Goal: Information Seeking & Learning: Learn about a topic

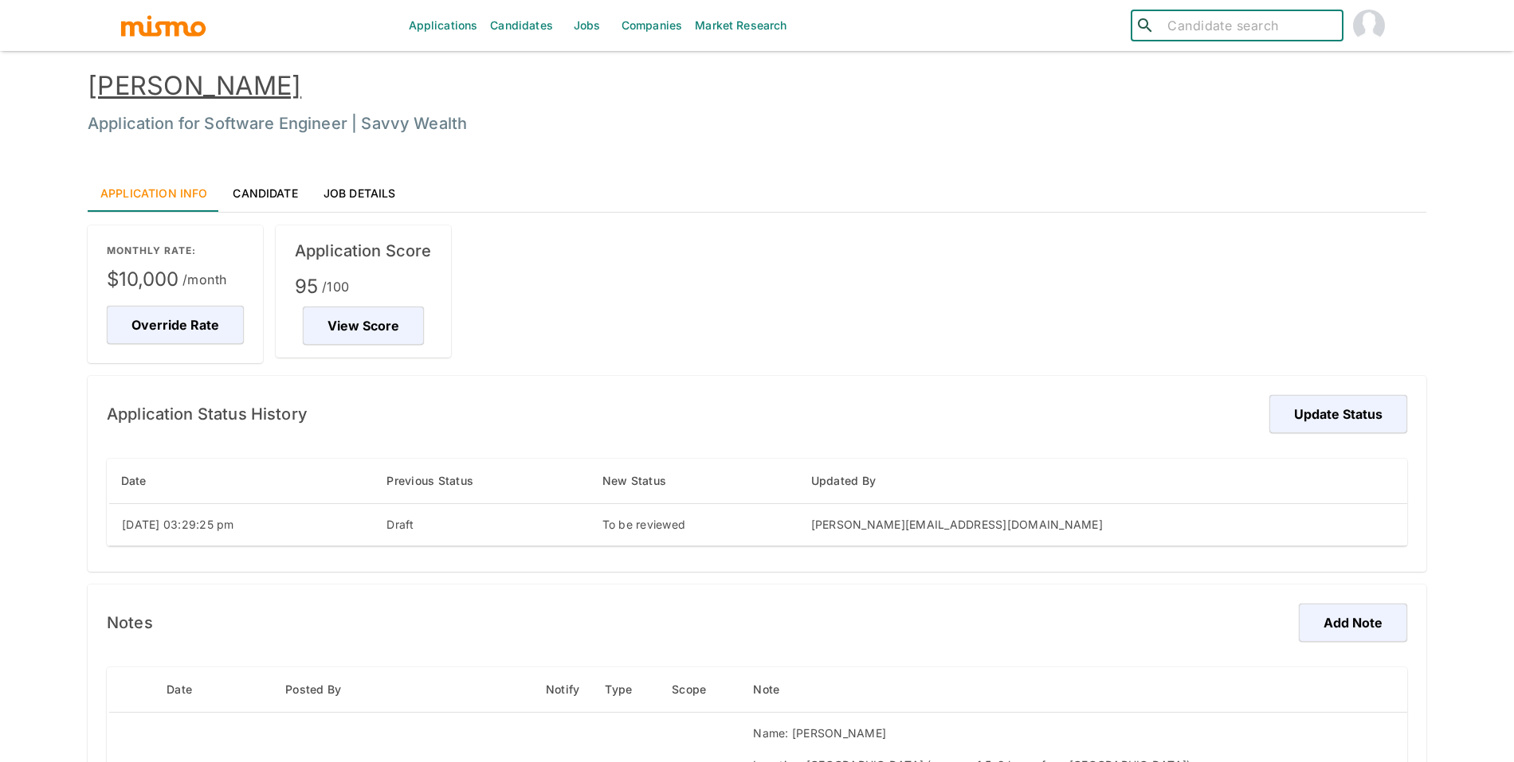
click at [578, 29] on link "Jobs" at bounding box center [587, 25] width 56 height 51
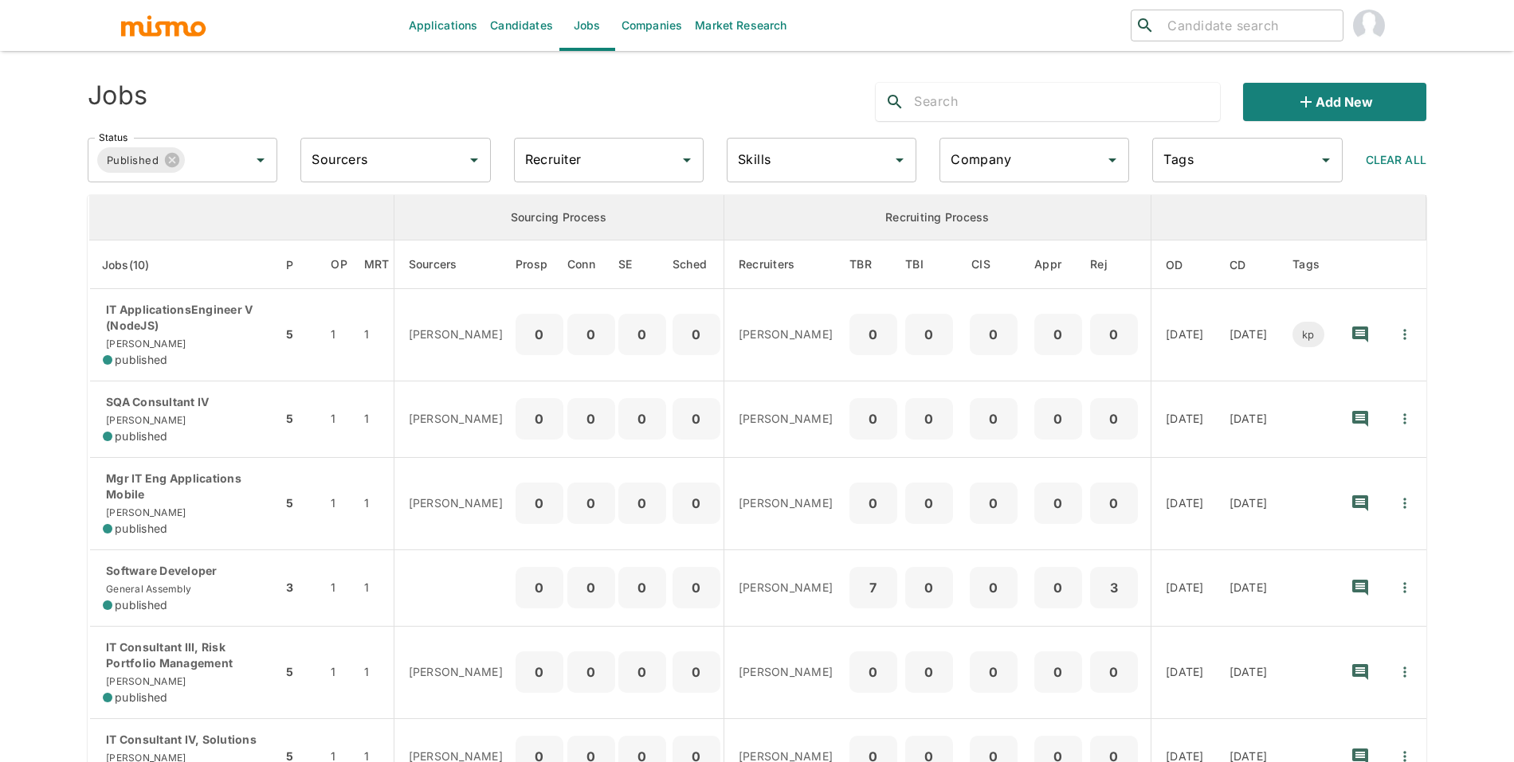
click at [969, 112] on input "text" at bounding box center [1067, 101] width 306 height 25
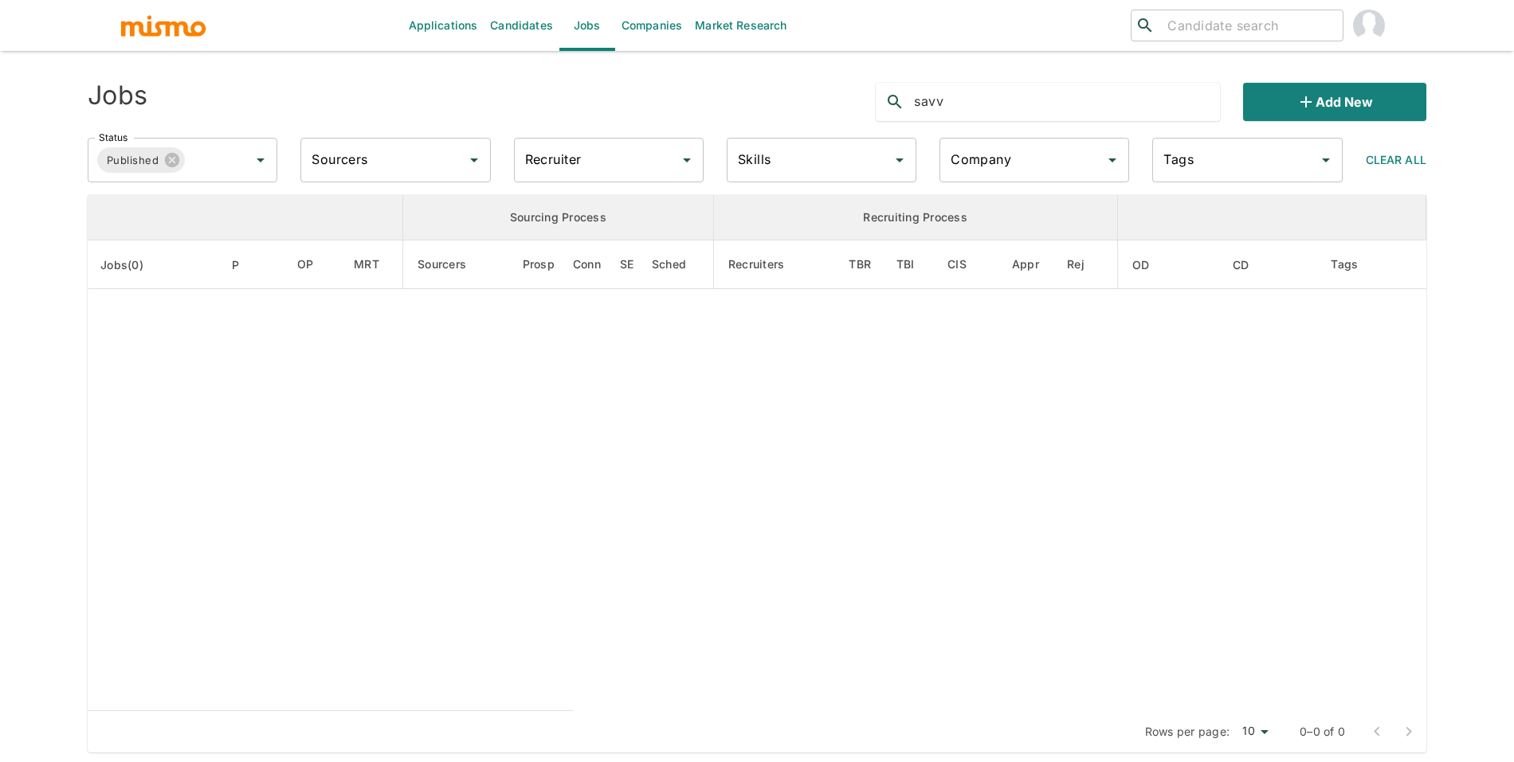
type input "savv"
click at [1054, 147] on input "Company" at bounding box center [1022, 160] width 151 height 30
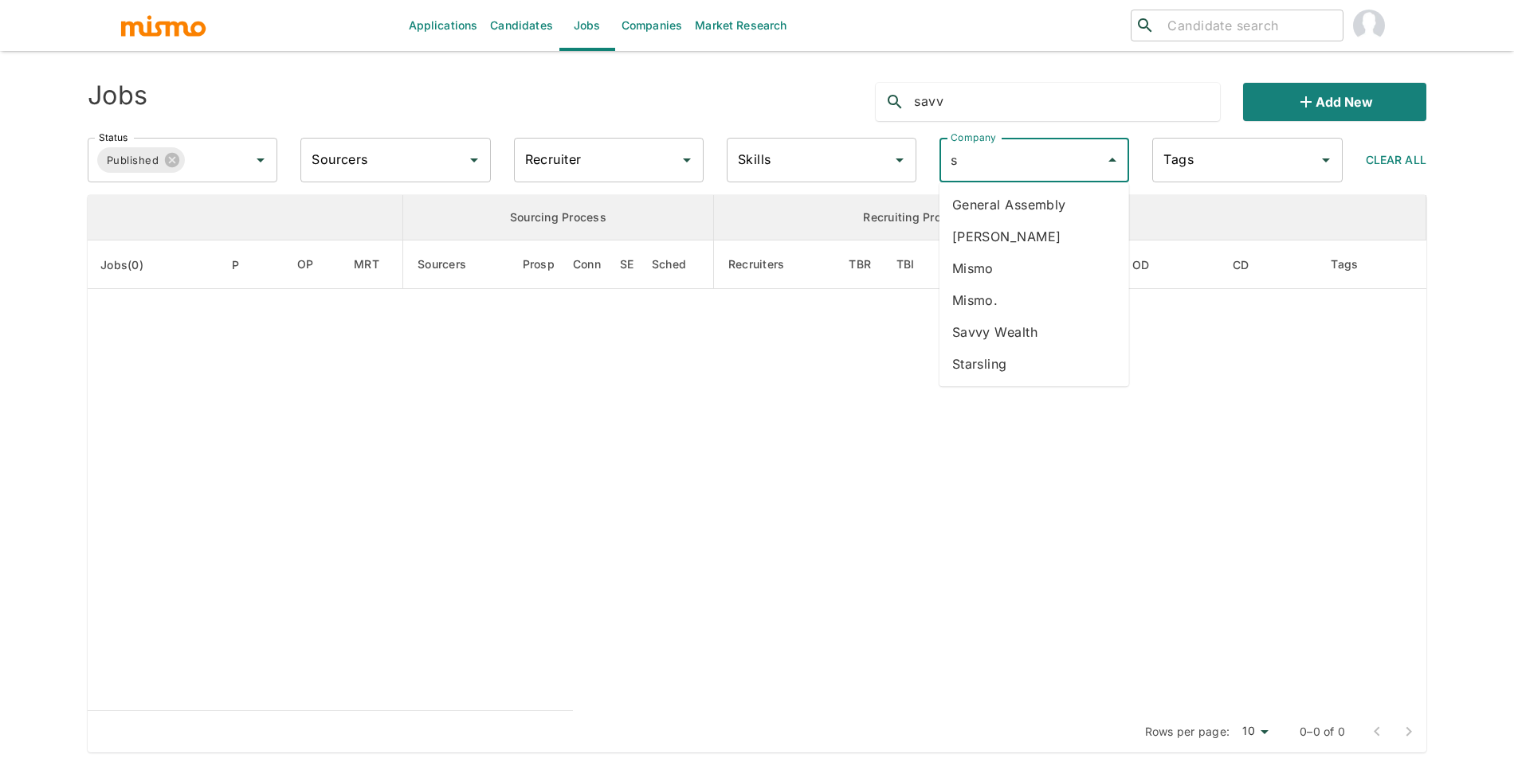
type input "sa"
click at [1016, 193] on li "Savvy Wealth" at bounding box center [1034, 205] width 190 height 32
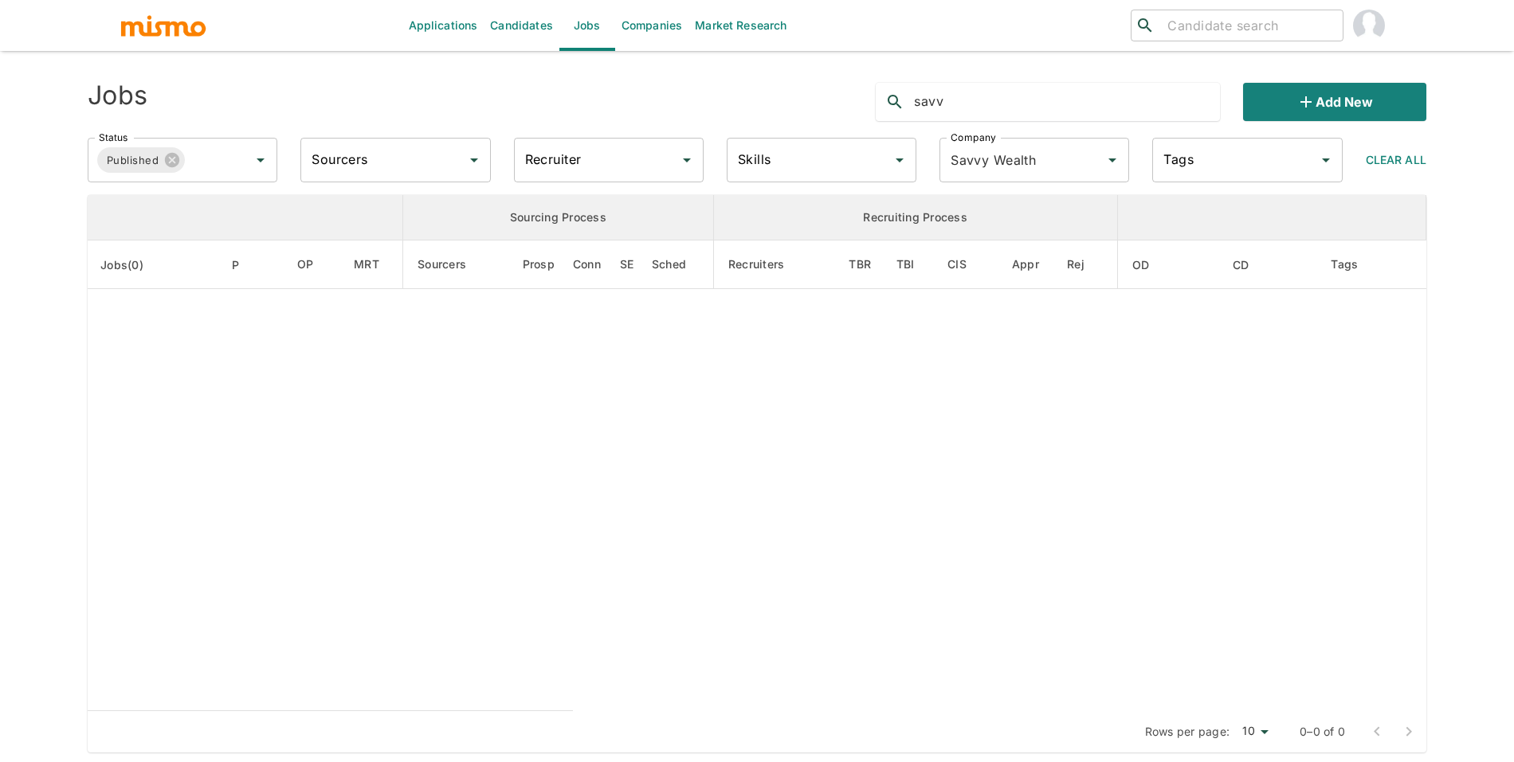
click at [983, 96] on input "savv" at bounding box center [1067, 101] width 306 height 25
type input "s"
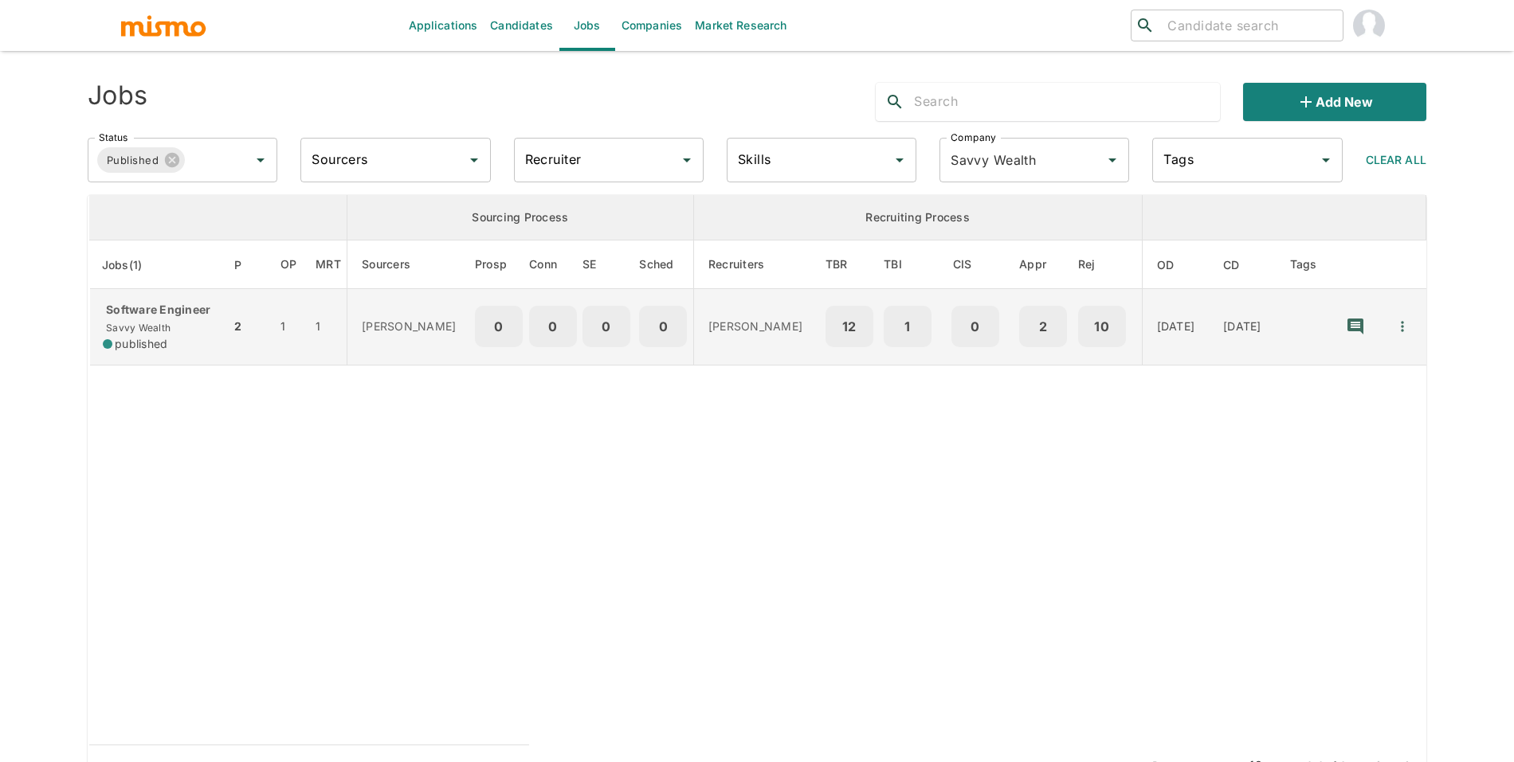
click at [544, 289] on td "0" at bounding box center [554, 327] width 50 height 76
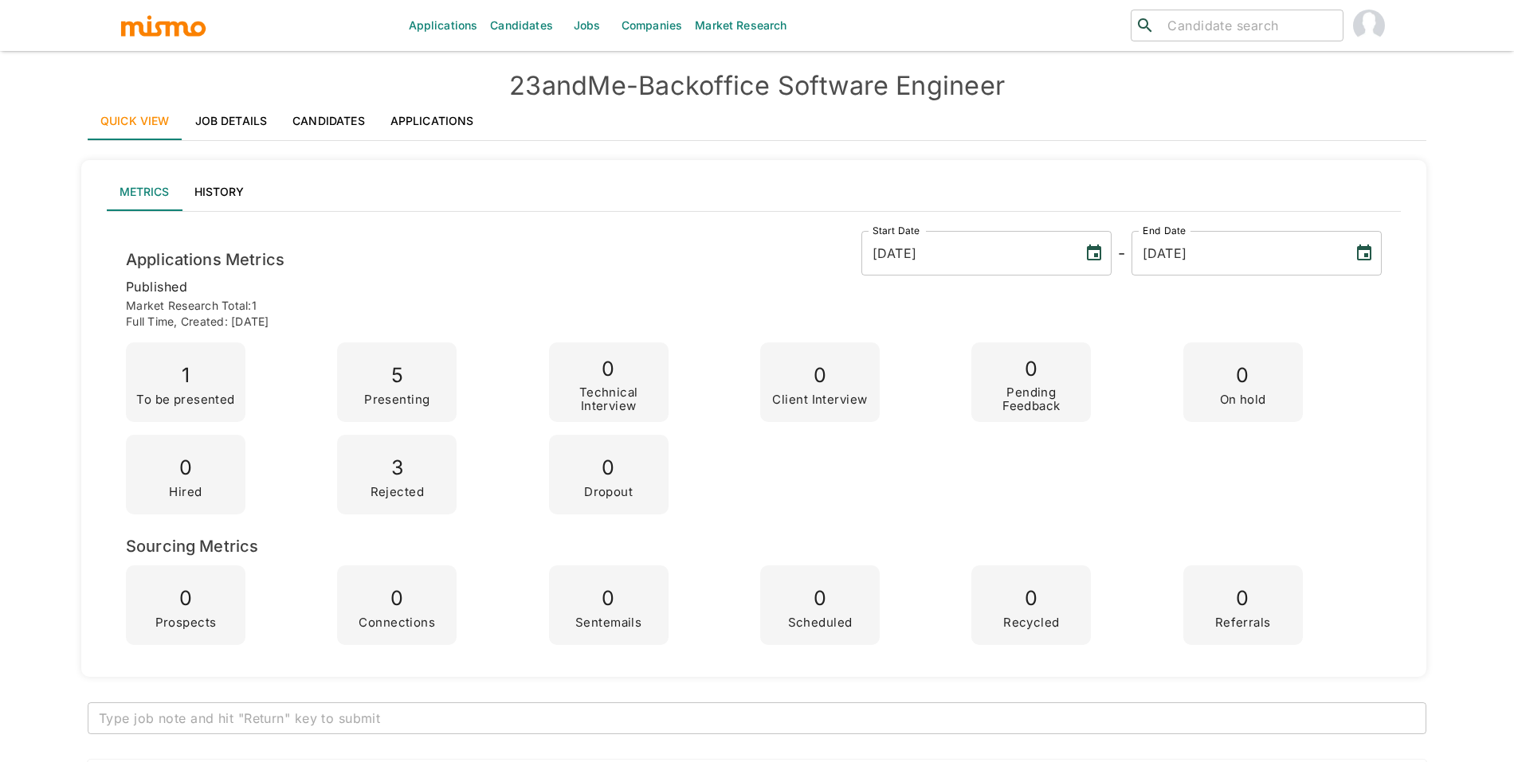
click at [657, 86] on h4 "23andMe - Backoffice Software Engineer" at bounding box center [757, 86] width 1339 height 32
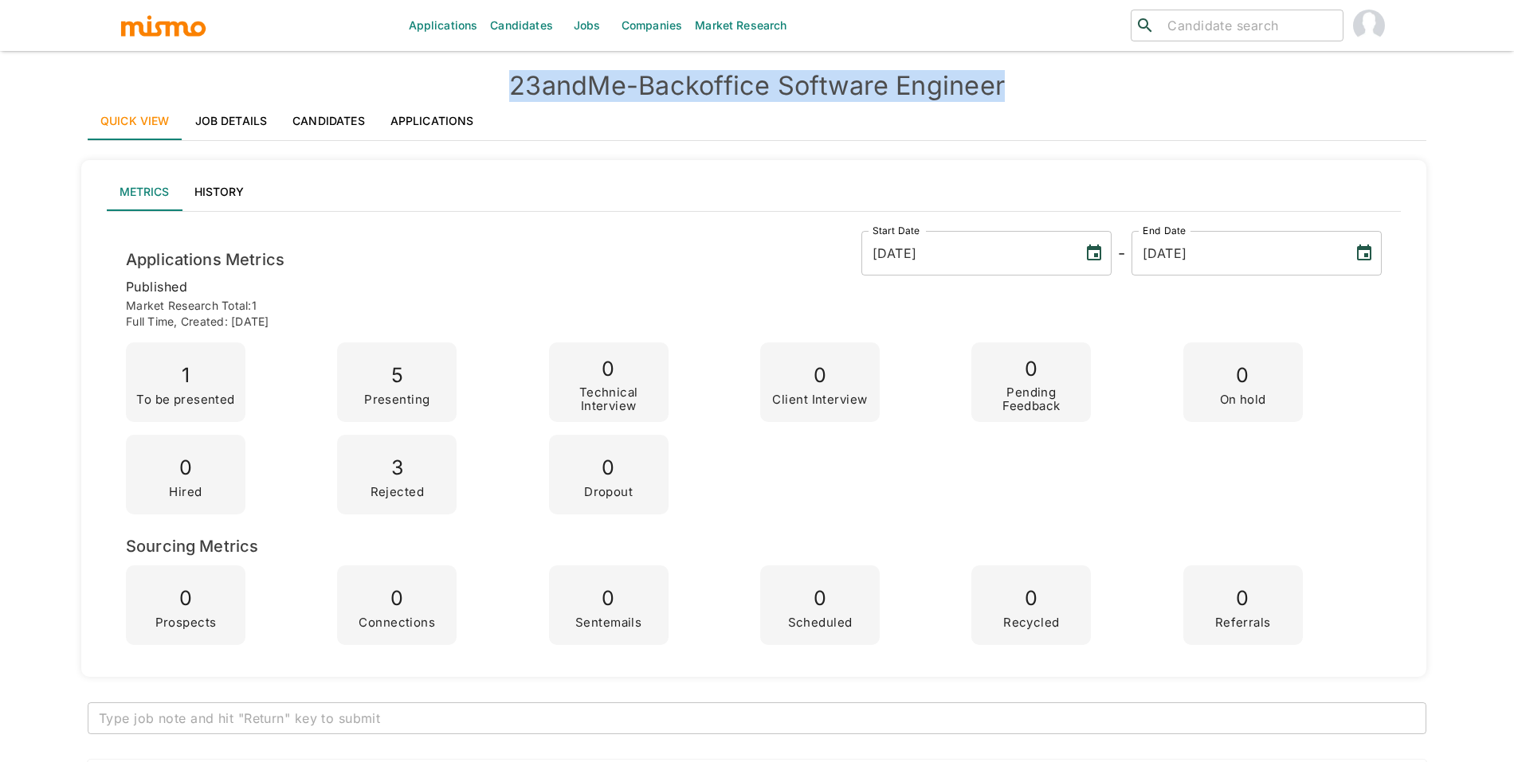
click at [657, 86] on h4 "23andMe - Backoffice Software Engineer" at bounding box center [757, 86] width 1339 height 32
copy h4 "23andMe - Backoffice Software Engineer"
click at [225, 100] on h4 "23andMe - Backoffice Software Engineer" at bounding box center [757, 86] width 1339 height 32
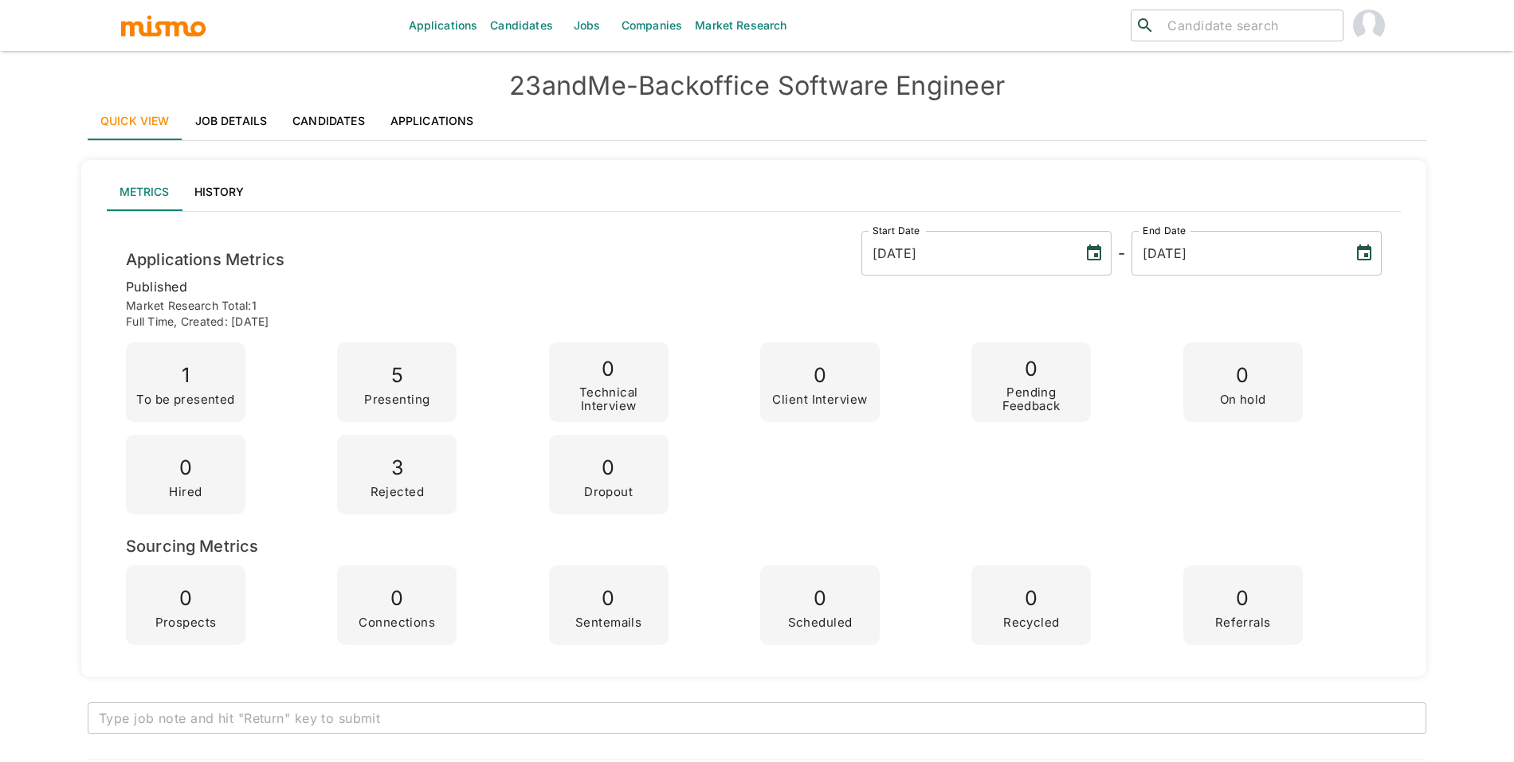
click at [237, 120] on link "Job Details" at bounding box center [231, 121] width 98 height 38
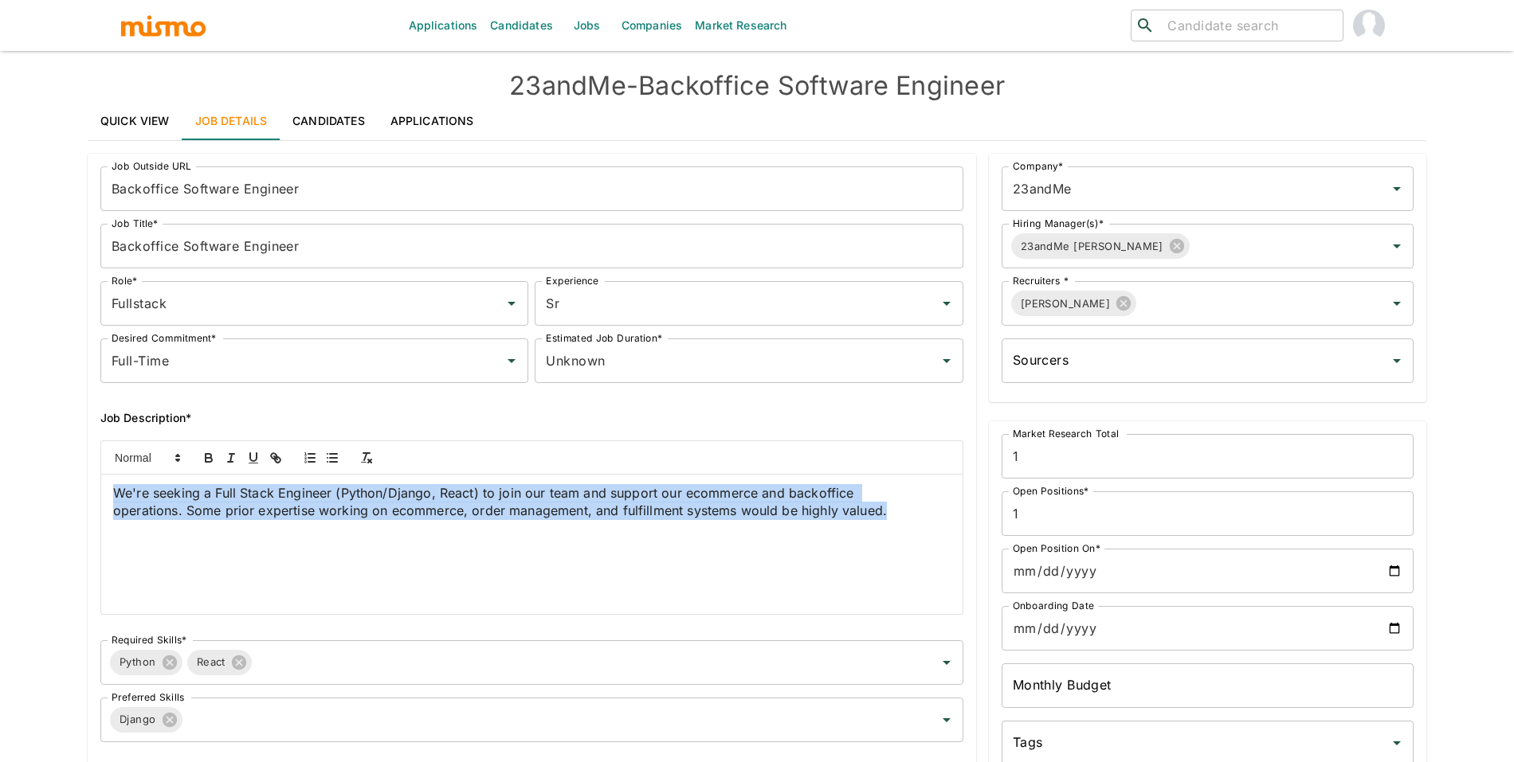
drag, startPoint x: 341, startPoint y: 527, endPoint x: 49, endPoint y: 477, distance: 296.6
click at [49, 477] on div "Applications Candidates Jobs Companies Market Research ​ ​ 23andMe - Backoffice…" at bounding box center [757, 400] width 1514 height 801
copy span "We're seeking a Full Stack Engineer (Python/Django, React) to join our team and…"
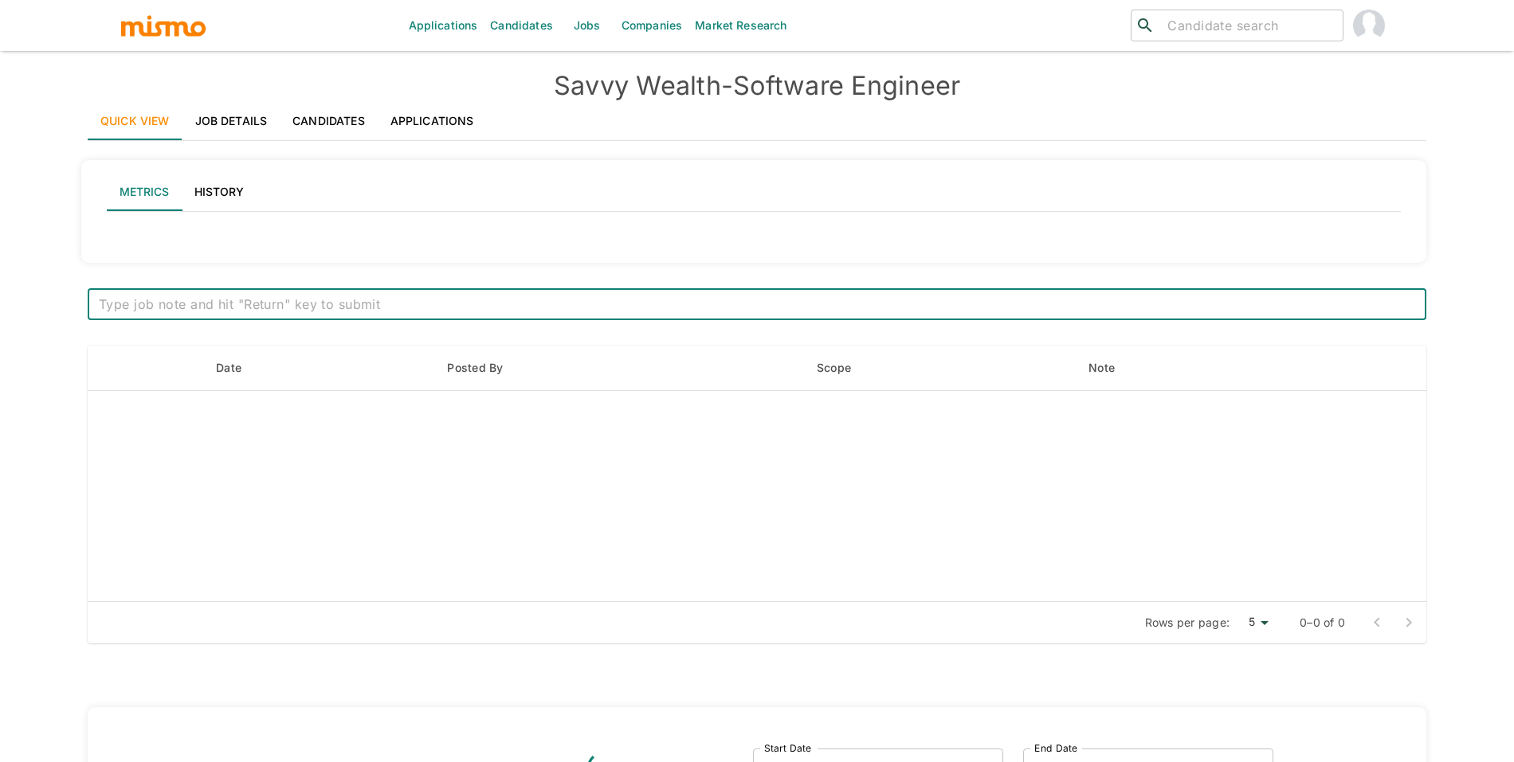
click at [225, 109] on link "Job Details" at bounding box center [231, 121] width 98 height 38
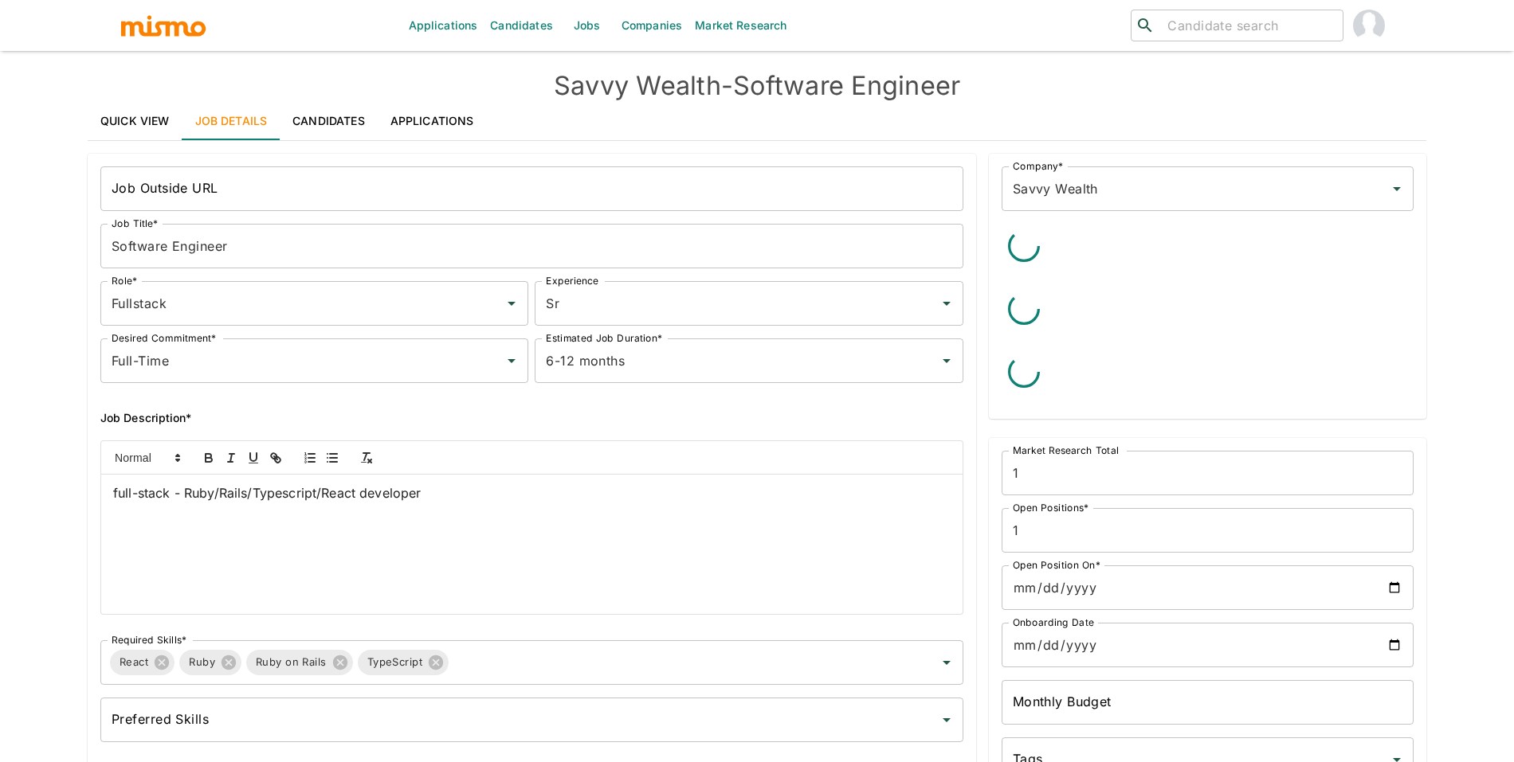
click at [712, 85] on h4 "Savvy Wealth - Software Engineer" at bounding box center [757, 86] width 1339 height 32
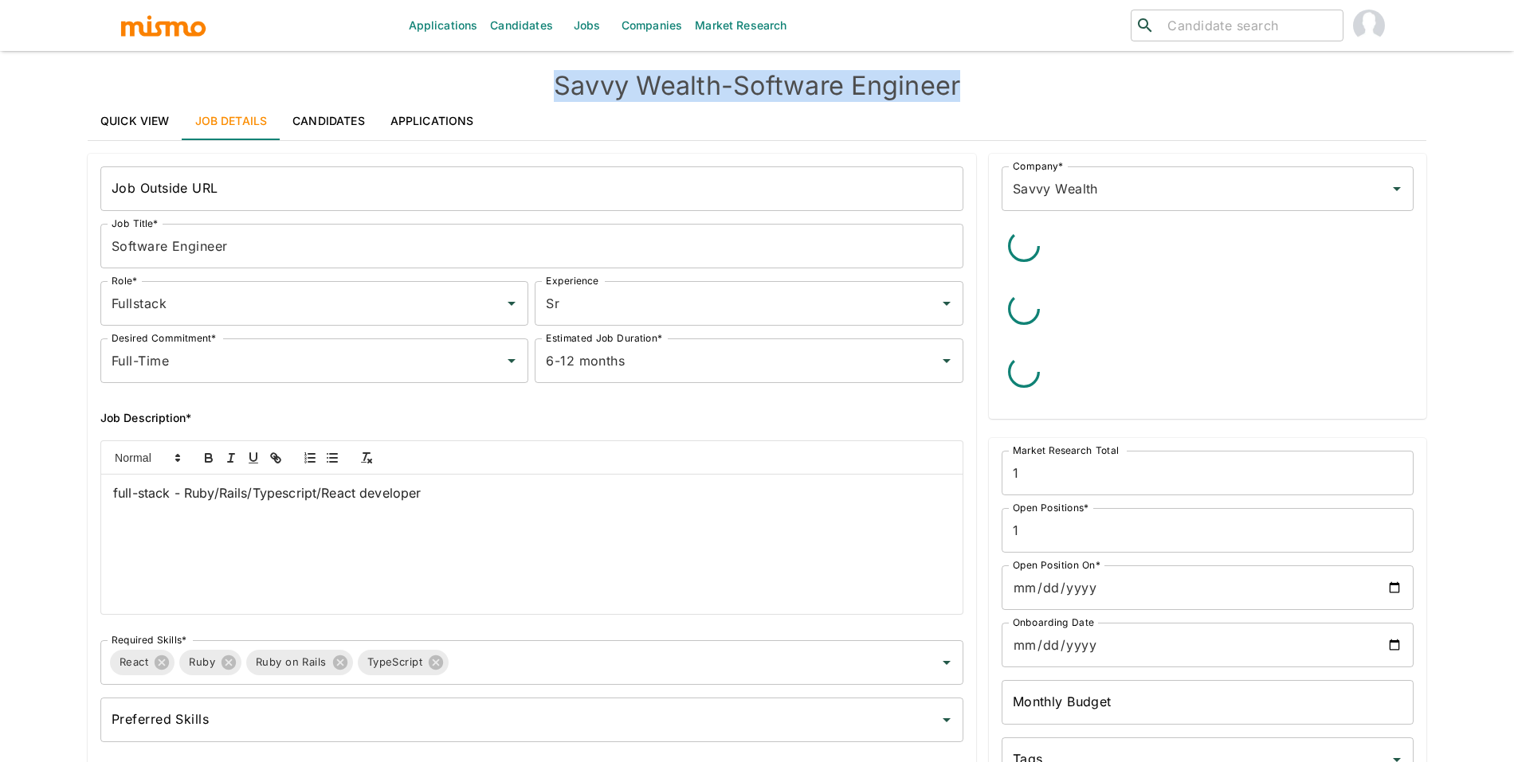
click at [712, 85] on h4 "Savvy Wealth - Software Engineer" at bounding box center [757, 86] width 1339 height 32
copy h4 "Savvy Wealth - Software Engineer"
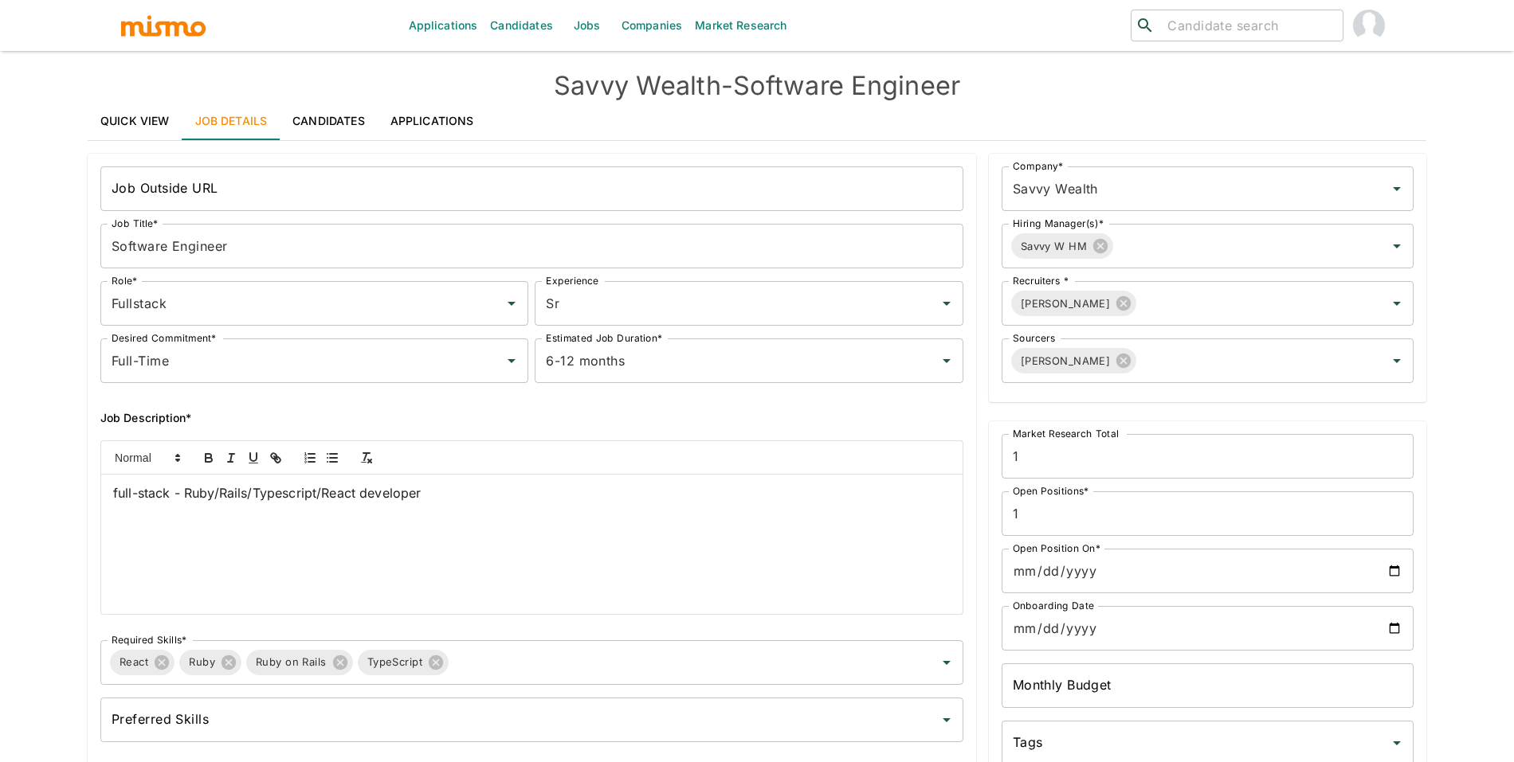
click at [449, 490] on p "full-stack - Ruby/Rails/Typescript/React developer" at bounding box center [531, 493] width 837 height 18
copy span "full-stack - Ruby/Rails/Typescript/React developer"
